Goal: Information Seeking & Learning: Learn about a topic

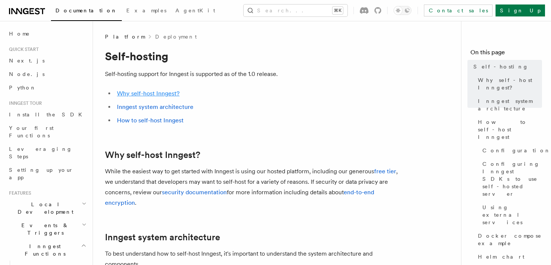
click at [142, 96] on link "Why self-host Inngest?" at bounding box center [148, 93] width 63 height 7
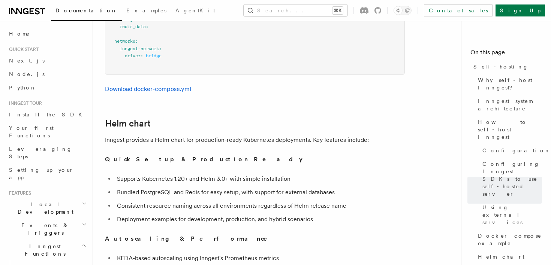
scroll to position [2487, 0]
click at [244, 134] on p "Inngest provides a Helm chart for production-ready Kubernetes deployments. Key …" at bounding box center [255, 139] width 300 height 10
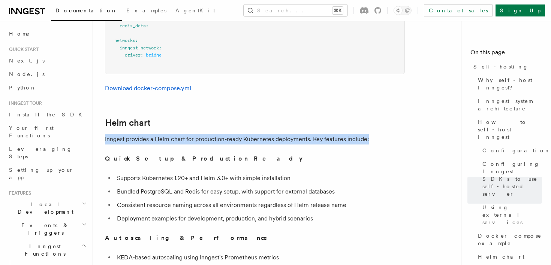
click at [244, 134] on p "Inngest provides a Helm chart for production-ready Kubernetes deployments. Key …" at bounding box center [255, 139] width 300 height 10
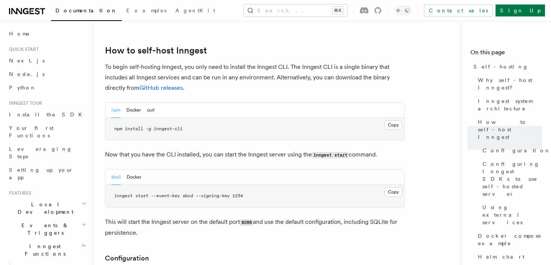
scroll to position [328, 0]
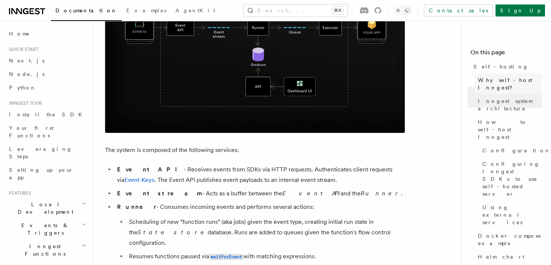
click at [502, 78] on span "Why self-host Inngest?" at bounding box center [510, 83] width 64 height 15
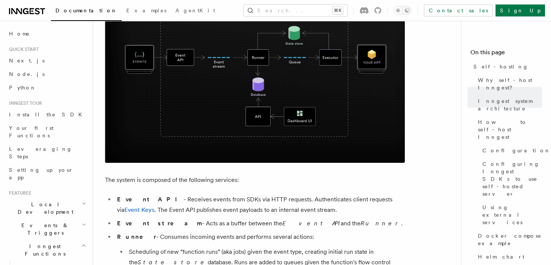
scroll to position [356, 0]
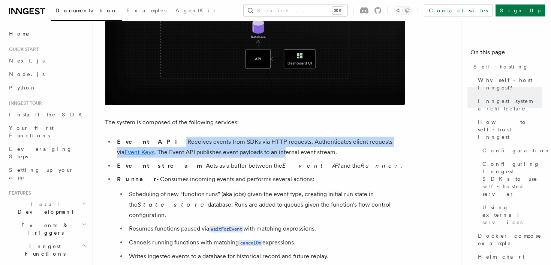
drag, startPoint x: 145, startPoint y: 140, endPoint x: 234, endPoint y: 151, distance: 89.8
click at [234, 151] on li "Event API - Receives events from SDKs via HTTP requests. Authenticates client r…" at bounding box center [260, 147] width 290 height 21
click at [154, 149] on link "Event Keys" at bounding box center [139, 152] width 30 height 7
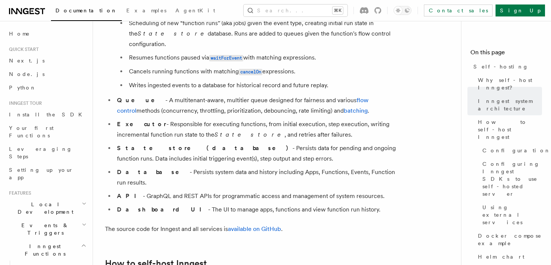
scroll to position [530, 0]
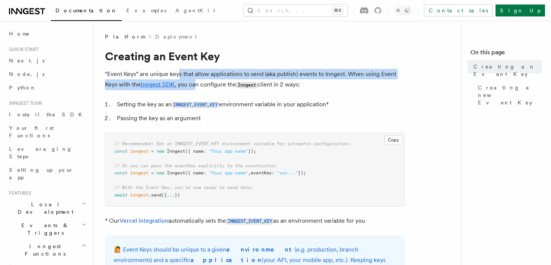
drag, startPoint x: 179, startPoint y: 70, endPoint x: 195, endPoint y: 84, distance: 21.0
click at [195, 84] on p "“Event Keys” are unique keys that allow applications to send (aka publish) even…" at bounding box center [255, 79] width 300 height 21
